Goal: Task Accomplishment & Management: Manage account settings

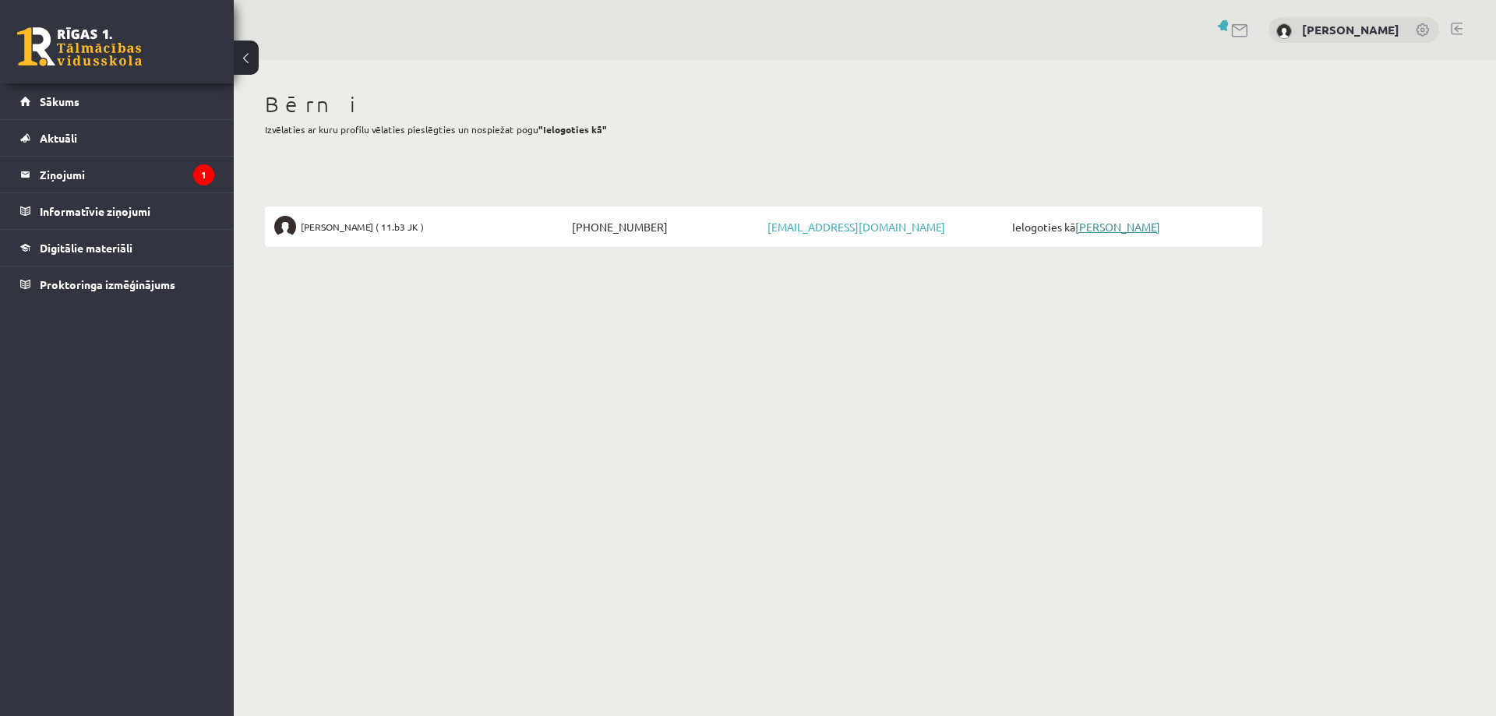
click at [1136, 229] on link "[PERSON_NAME]" at bounding box center [1117, 227] width 85 height 14
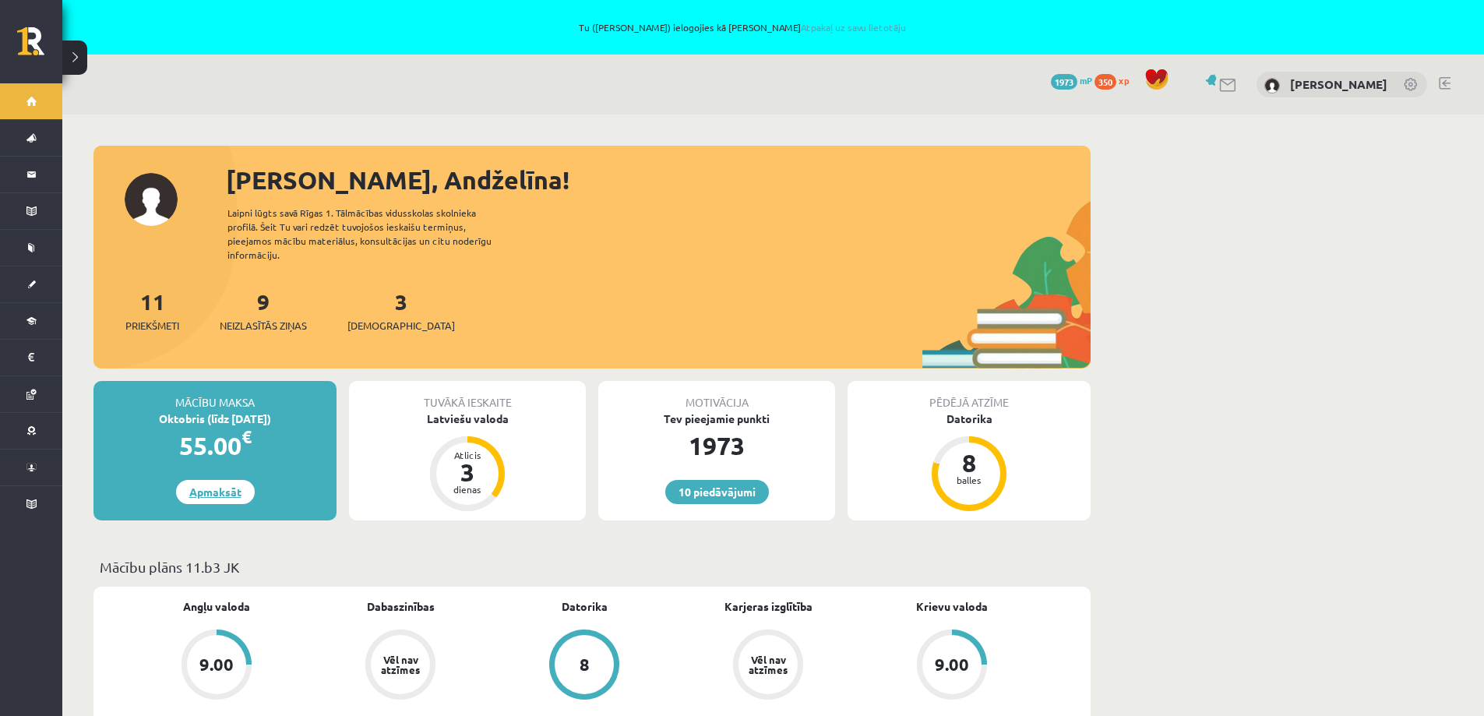
click at [210, 480] on link "Apmaksāt" at bounding box center [215, 492] width 79 height 24
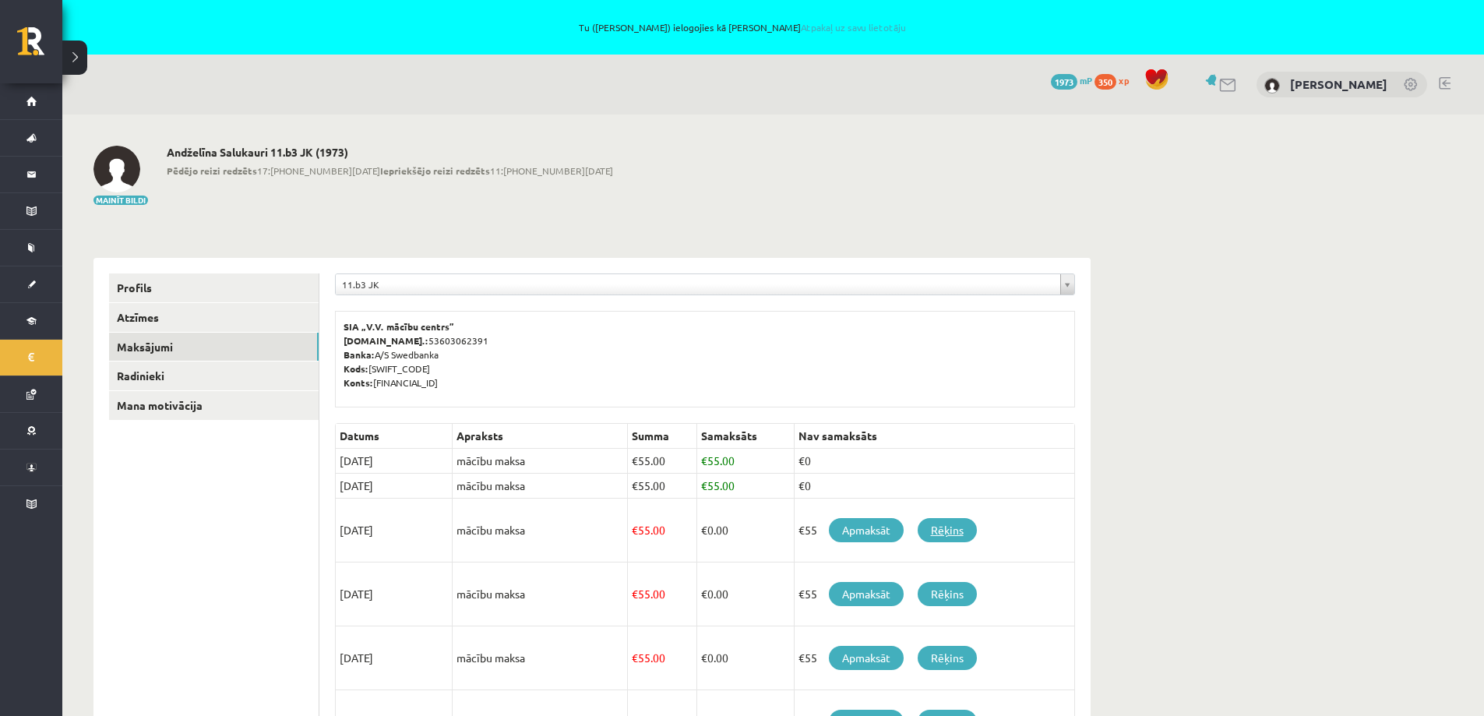
click at [951, 530] on link "Rēķins" at bounding box center [947, 530] width 59 height 24
click at [855, 532] on link "Apmaksāt" at bounding box center [866, 530] width 75 height 24
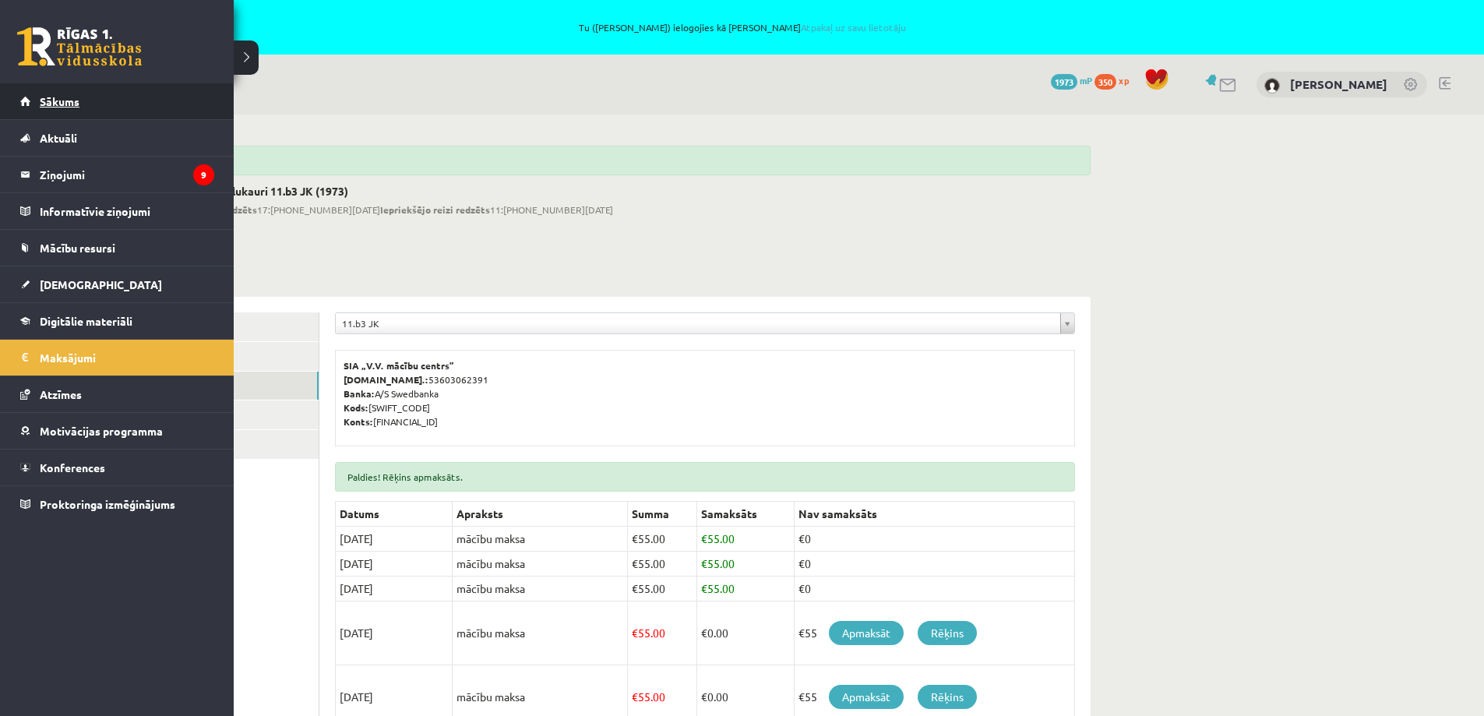
click at [60, 100] on span "Sākums" at bounding box center [60, 101] width 40 height 14
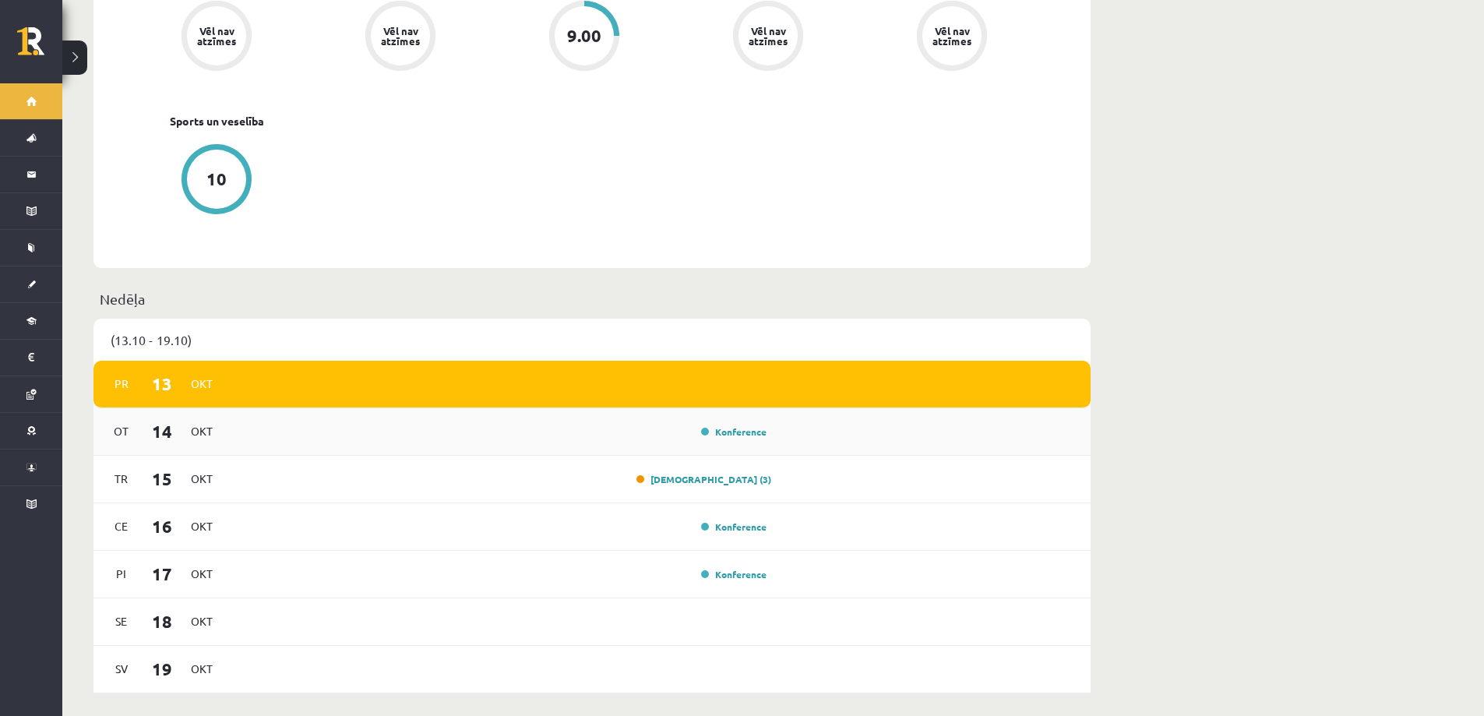
scroll to position [857, 0]
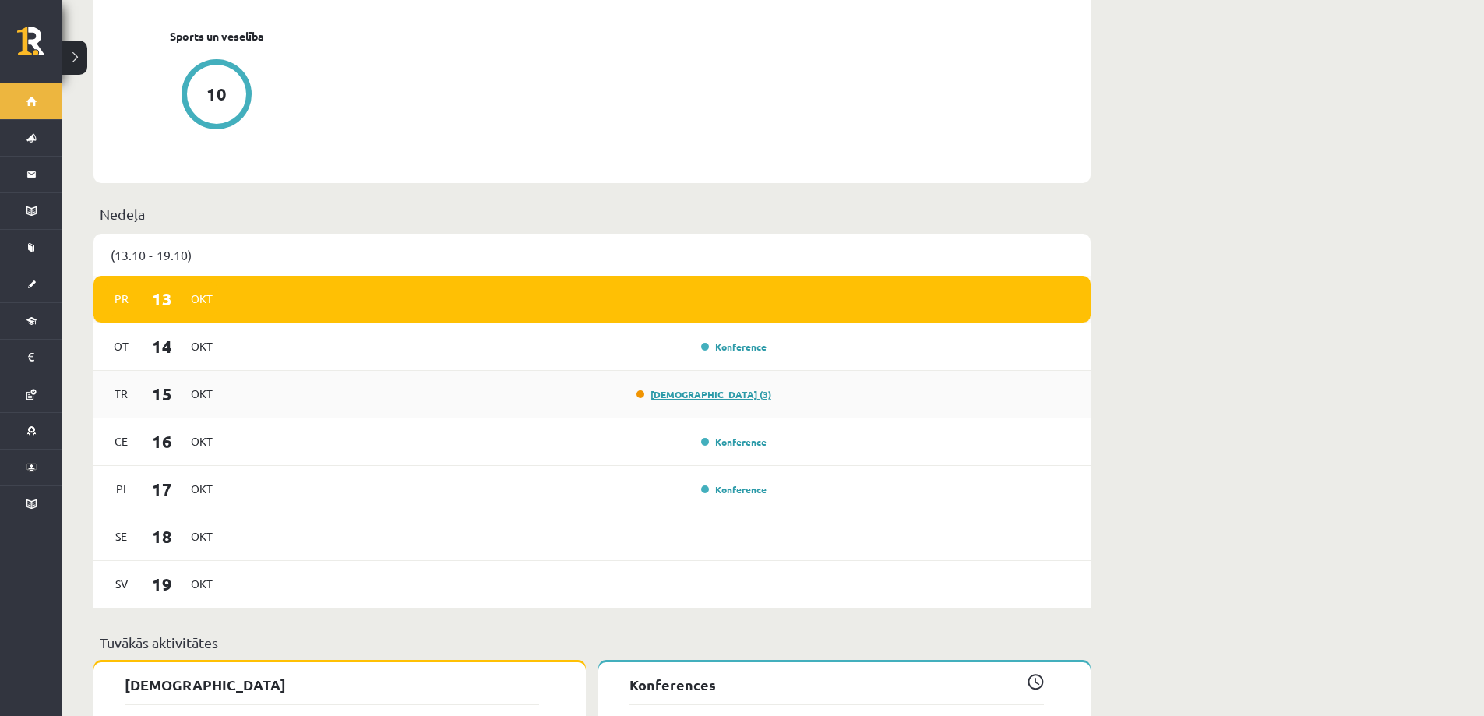
click at [745, 388] on link "Ieskaite (3)" at bounding box center [704, 394] width 135 height 12
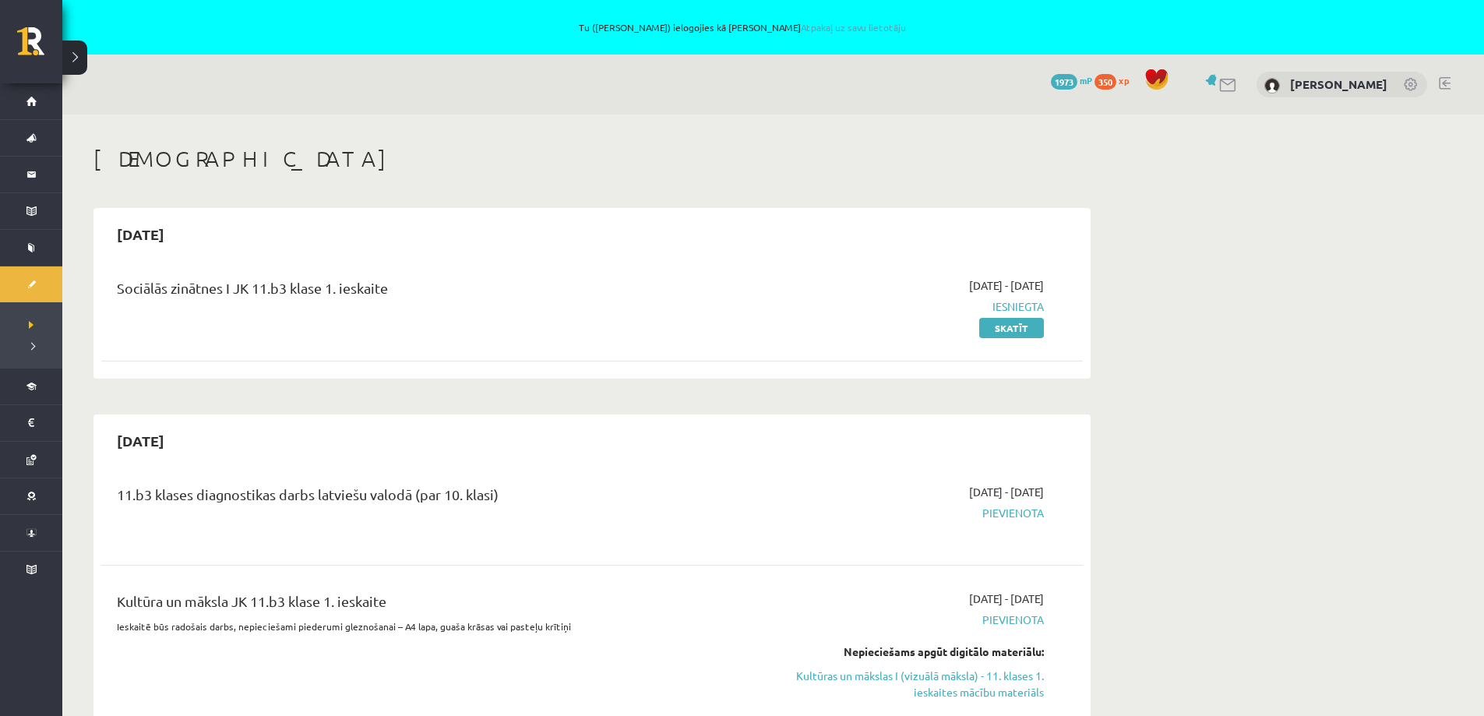
click at [1447, 77] on link at bounding box center [1445, 83] width 12 height 12
